Goal: Task Accomplishment & Management: Use online tool/utility

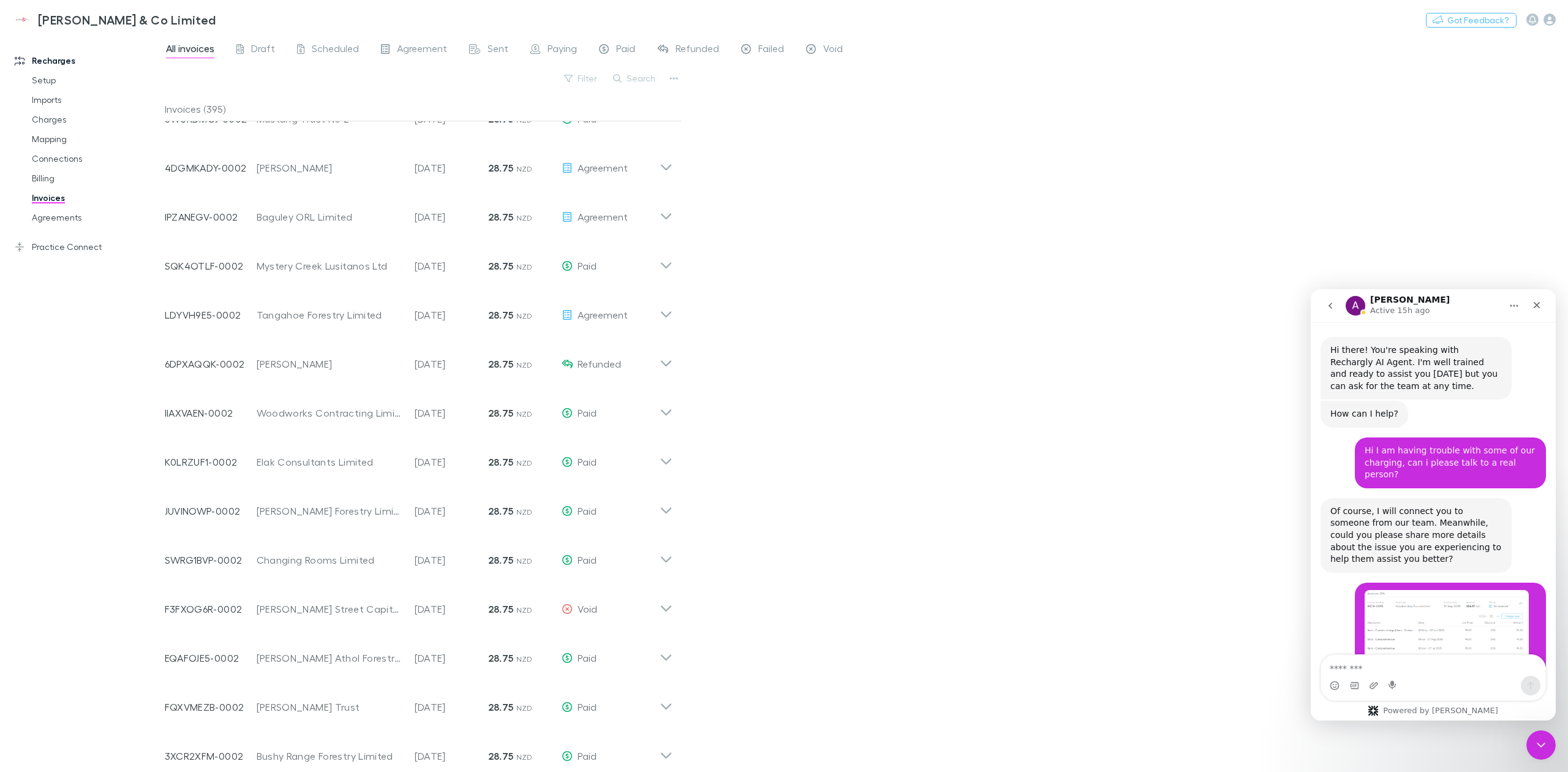
scroll to position [2015, 0]
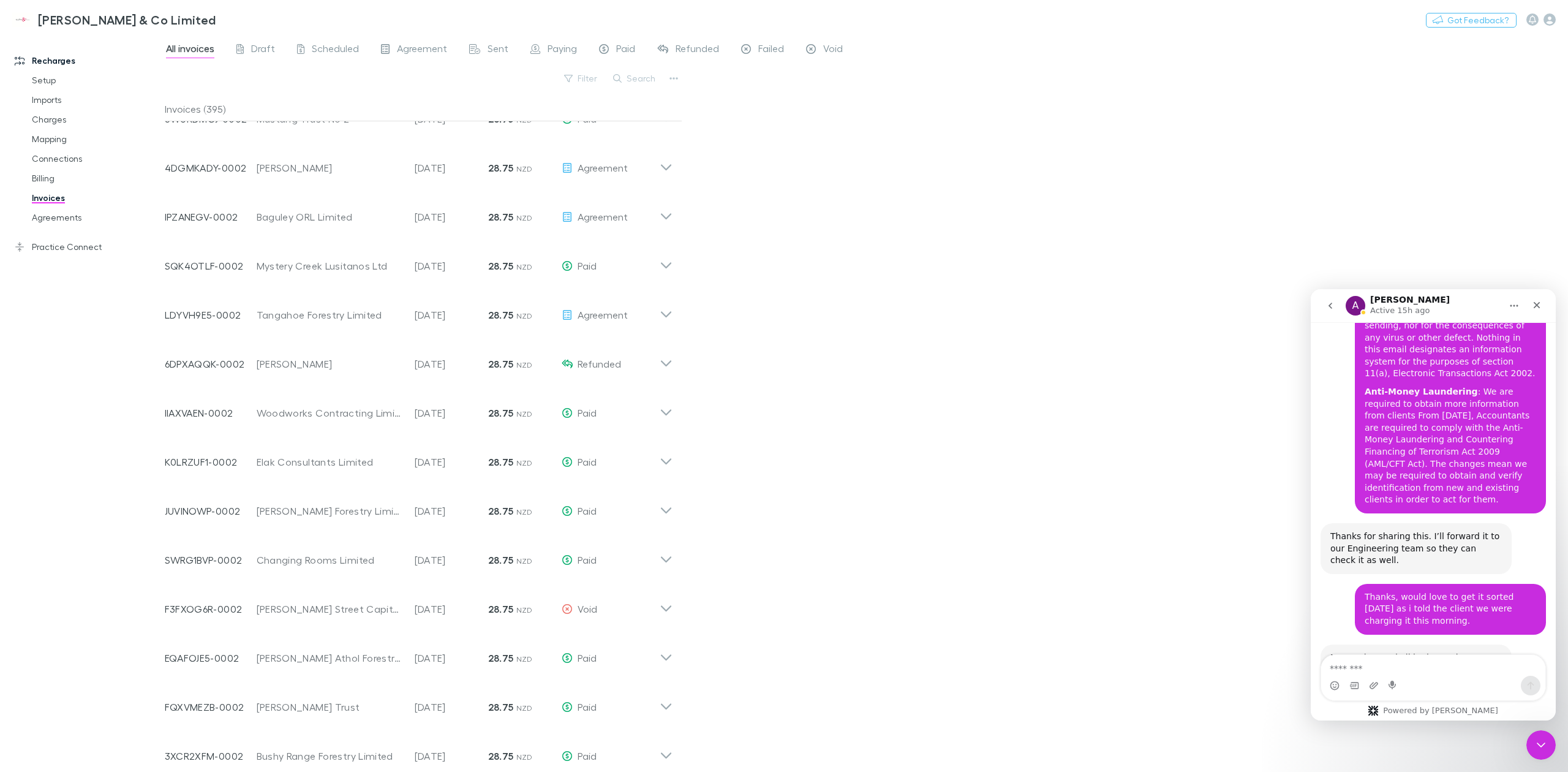
click at [40, 199] on link "Invoices" at bounding box center [97, 197] width 155 height 20
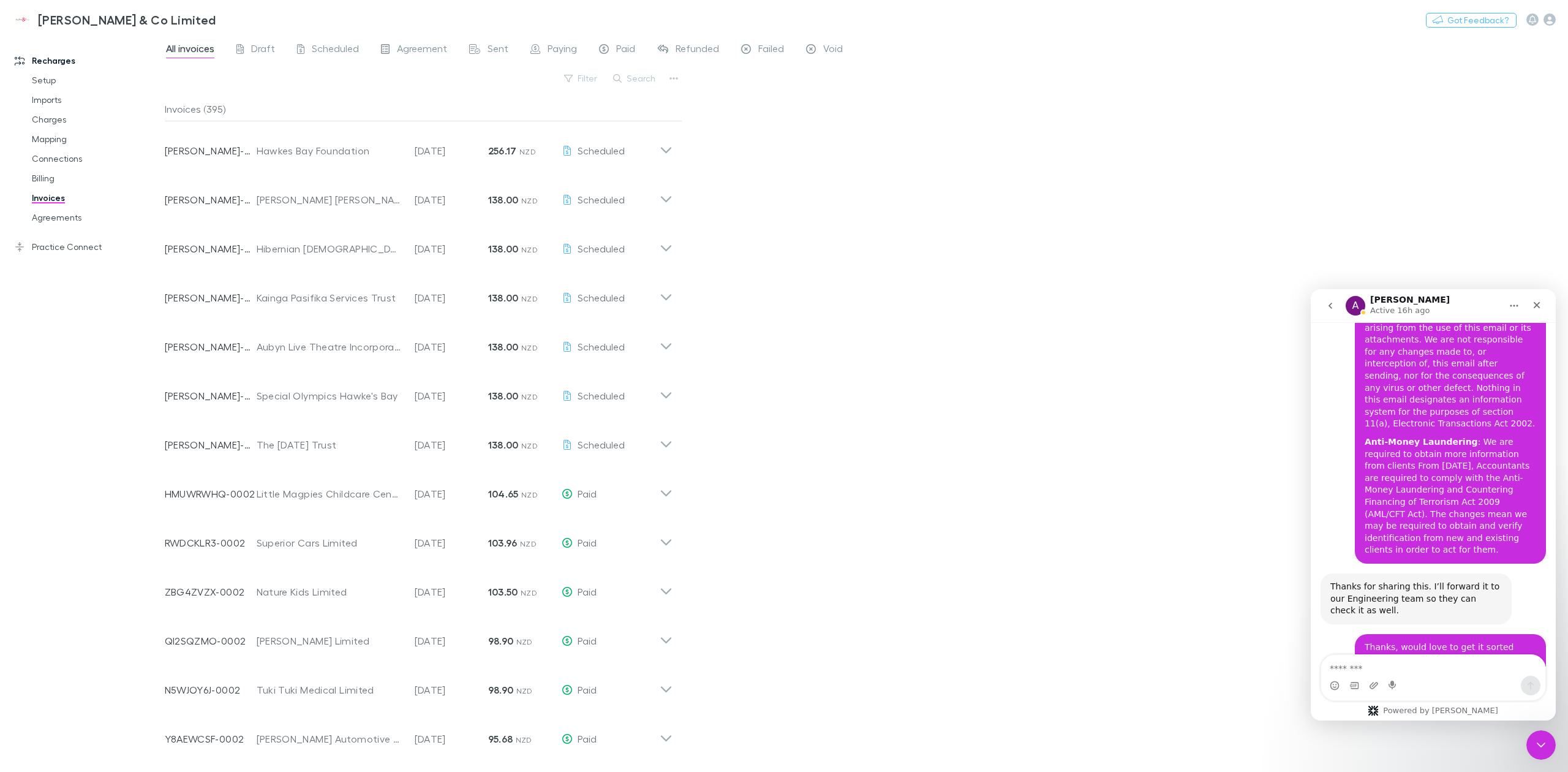
scroll to position [2015, 0]
